Goal: Information Seeking & Learning: Learn about a topic

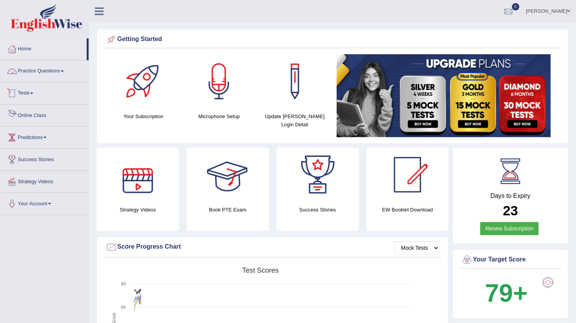
click at [50, 77] on link "Practice Questions" at bounding box center [44, 69] width 88 height 19
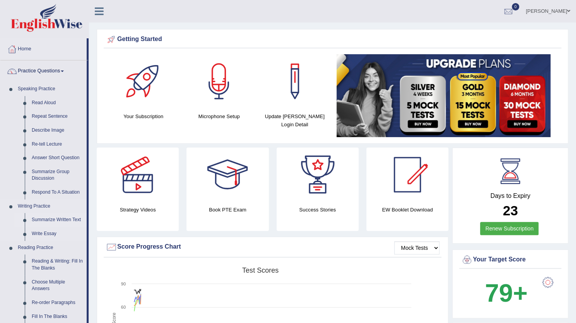
click at [68, 216] on link "Summarize Written Text" at bounding box center [57, 220] width 58 height 14
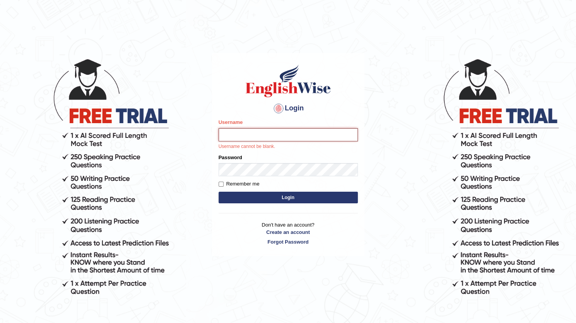
click at [269, 138] on input "Username" at bounding box center [288, 134] width 139 height 13
type input "dolma_mt"
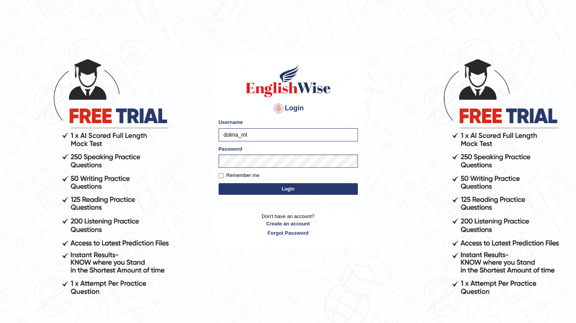
click at [308, 192] on button "Login" at bounding box center [288, 189] width 139 height 12
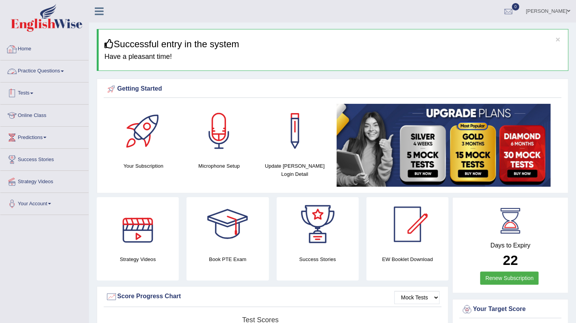
click at [60, 74] on link "Practice Questions" at bounding box center [44, 69] width 88 height 19
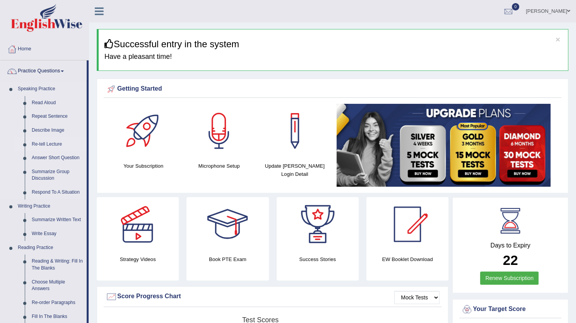
scroll to position [28, 0]
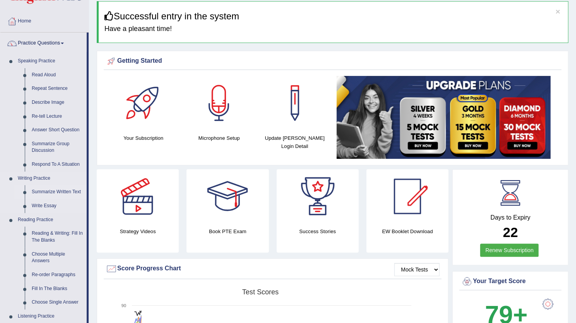
click at [55, 189] on link "Summarize Written Text" at bounding box center [57, 192] width 58 height 14
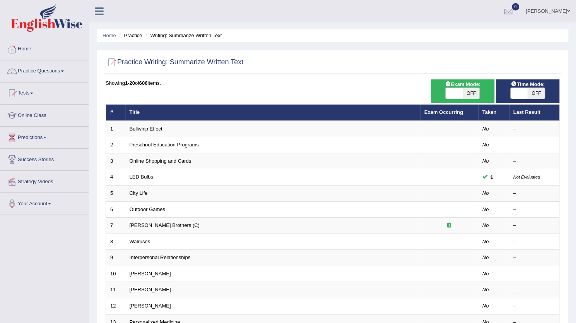
click at [474, 93] on span "OFF" at bounding box center [471, 93] width 17 height 11
checkbox input "true"
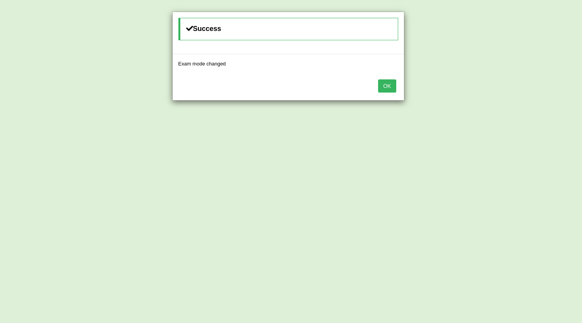
click at [390, 87] on button "OK" at bounding box center [387, 85] width 18 height 13
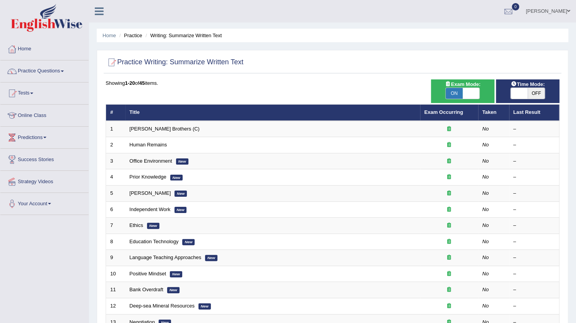
click at [529, 89] on span "OFF" at bounding box center [536, 93] width 17 height 11
checkbox input "true"
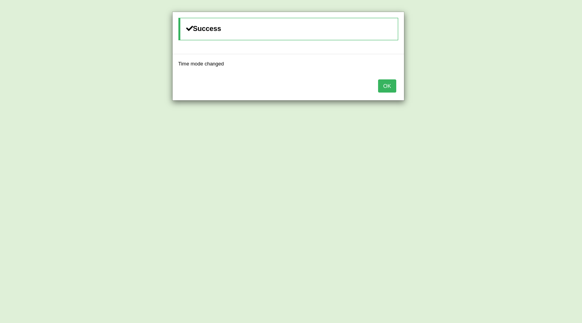
click at [387, 87] on button "OK" at bounding box center [387, 85] width 18 height 13
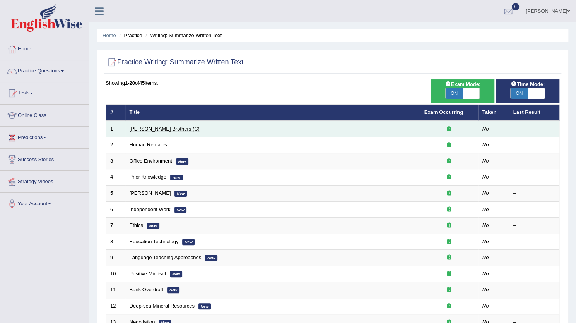
click at [139, 130] on link "Wright Brothers (C)" at bounding box center [165, 129] width 70 height 6
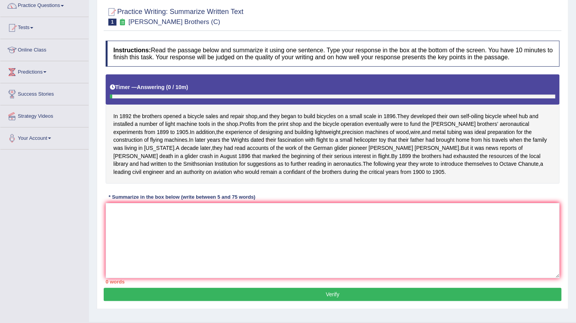
scroll to position [71, 0]
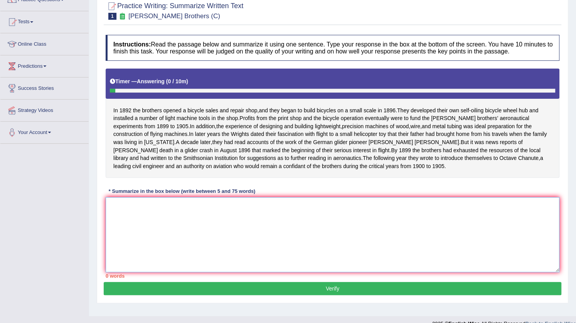
click at [194, 245] on textarea at bounding box center [333, 234] width 454 height 75
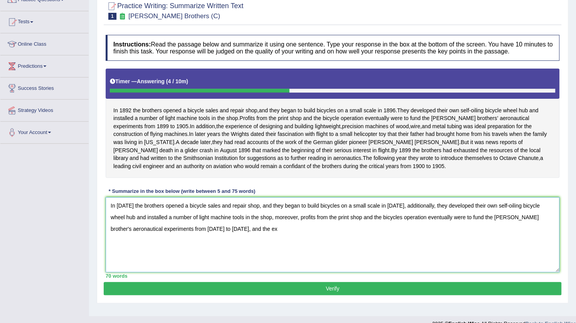
click at [424, 220] on textarea "In 1892 the brothers opened a bicycle sales and repair shop, and they began to …" at bounding box center [333, 234] width 454 height 75
click at [196, 244] on textarea "In 1892 the brothers opened a bicycle sales and repair shop, and they began to …" at bounding box center [333, 234] width 454 height 75
click at [247, 244] on textarea "In 1892 the brothers opened a bicycle sales and repair shop, and they began to …" at bounding box center [333, 234] width 454 height 75
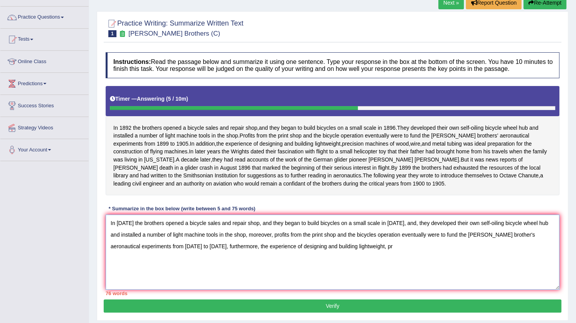
scroll to position [54, 0]
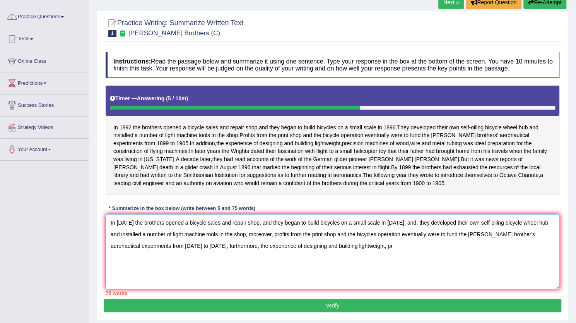
drag, startPoint x: 220, startPoint y: 261, endPoint x: 355, endPoint y: 278, distance: 136.9
click at [355, 278] on textarea "In 1892 the brothers opened a bicycle sales and repair shop, and they began to …" at bounding box center [333, 251] width 454 height 75
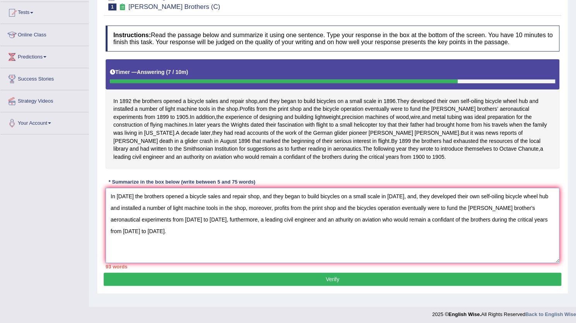
scroll to position [82, 0]
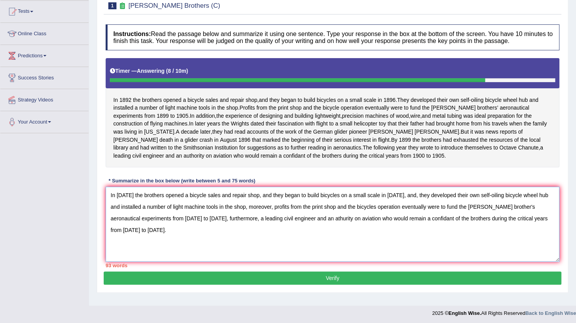
drag, startPoint x: 239, startPoint y: 220, endPoint x: 187, endPoint y: 237, distance: 55.1
click at [187, 237] on textarea "In 1892 the brothers opened a bicycle sales and repair shop, and they began to …" at bounding box center [333, 224] width 454 height 75
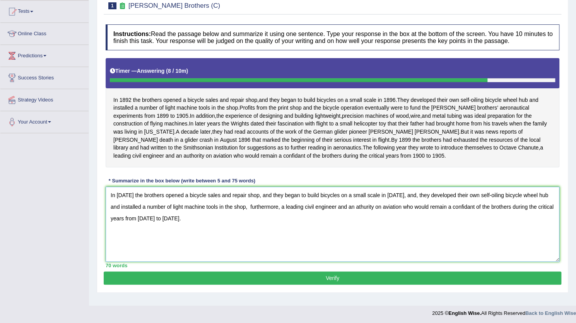
click at [240, 223] on textarea "In 1892 the brothers opened a bicycle sales and repair shop, and they began to …" at bounding box center [333, 224] width 454 height 75
click at [221, 242] on textarea "In 1892 the brothers opened a bicycle sales and repair shop, and they began to …" at bounding box center [333, 224] width 454 height 75
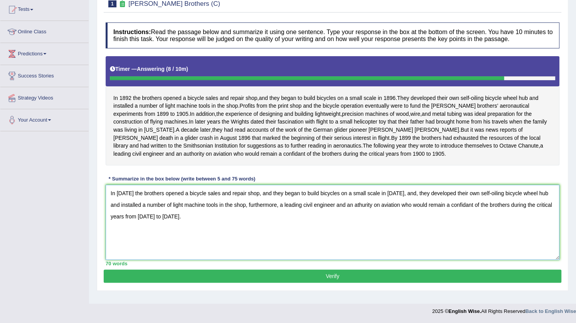
scroll to position [91, 0]
type textarea "In 1892 the brothers opened a bicycle sales and repair shop, and they began to …"
click at [334, 283] on button "Verify" at bounding box center [333, 275] width 458 height 13
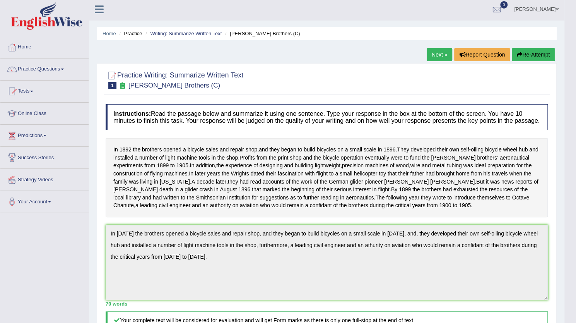
scroll to position [3, 0]
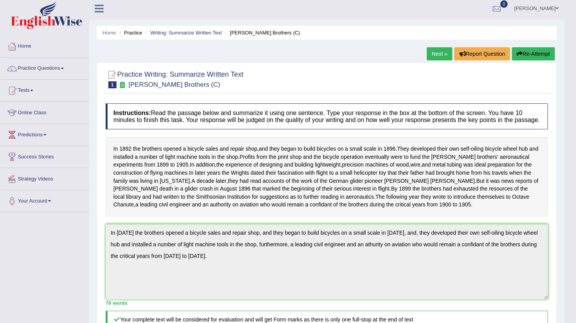
click at [438, 57] on link "Next »" at bounding box center [440, 53] width 26 height 13
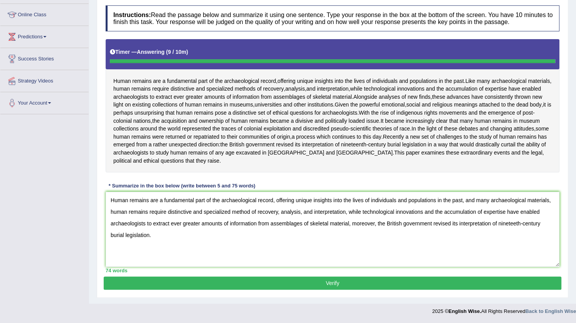
type textarea "Human remains are a fundamental part of the archaeological record, offering uni…"
